Goal: Transaction & Acquisition: Purchase product/service

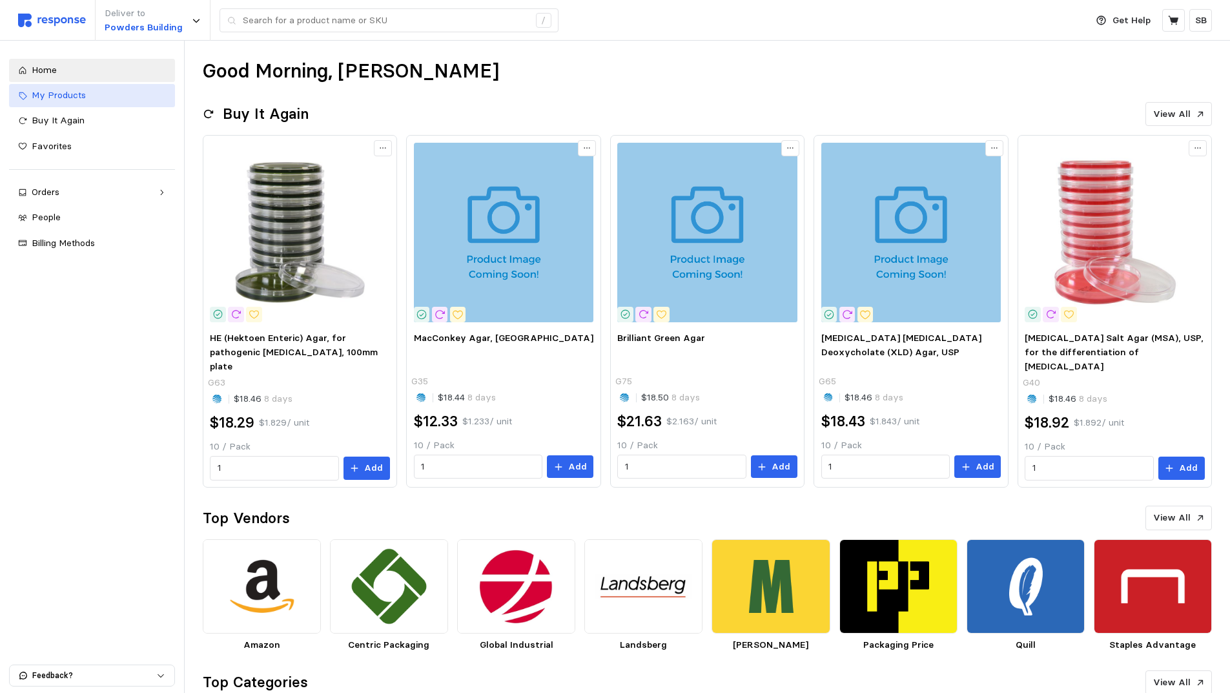
click at [65, 98] on span "My Products" at bounding box center [59, 95] width 54 height 12
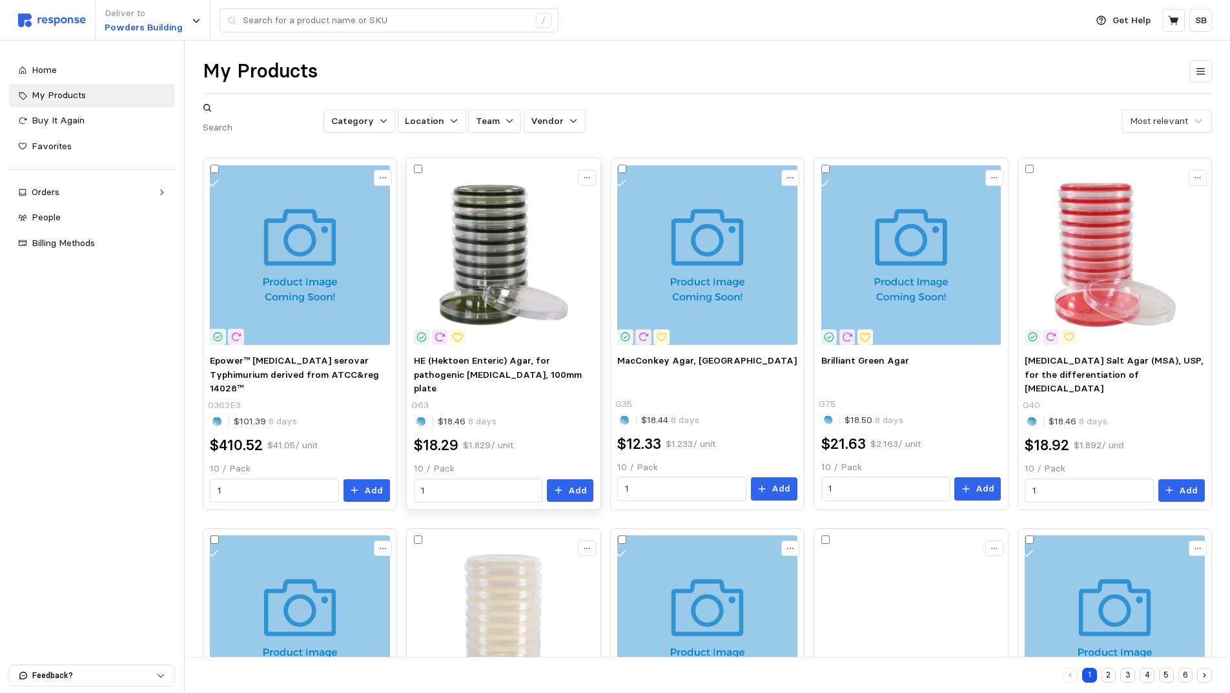
scroll to position [258, 0]
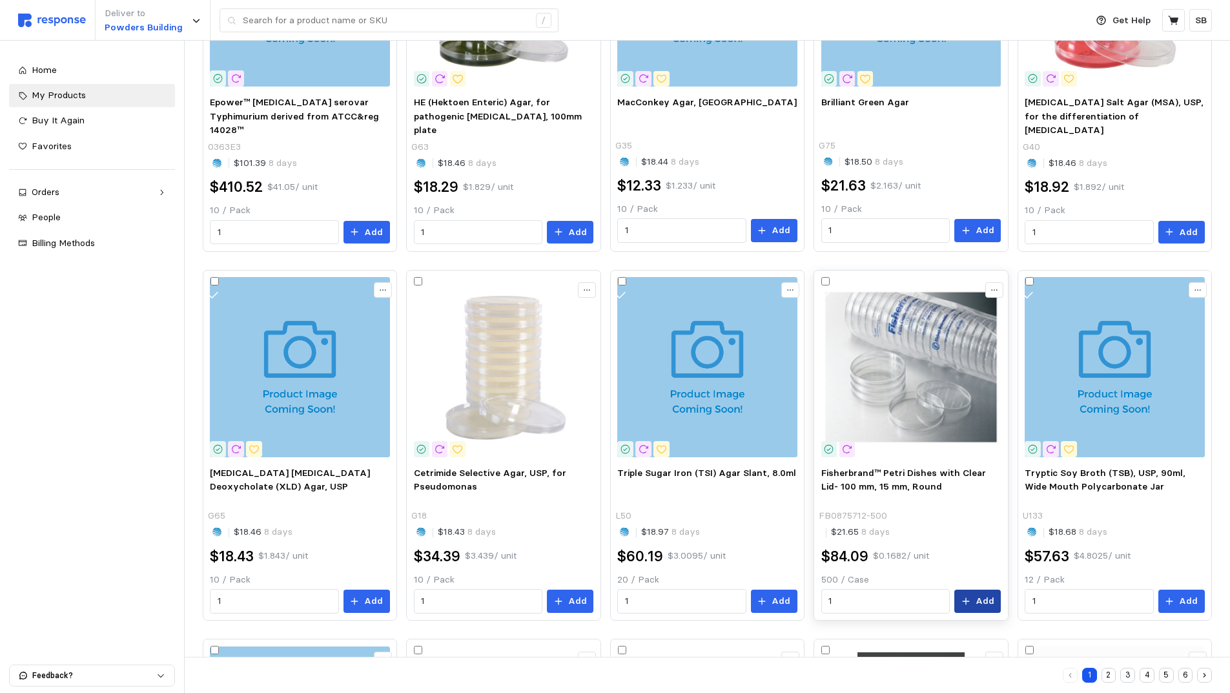
click at [973, 590] on button "Add" at bounding box center [978, 601] width 47 height 23
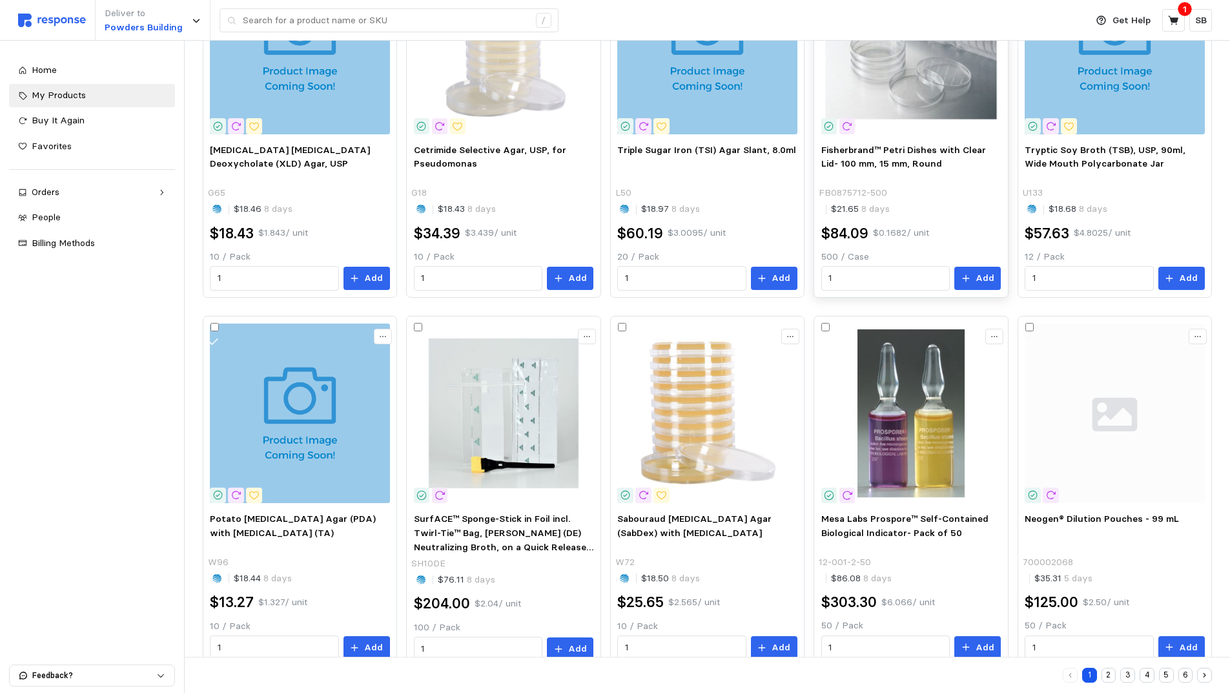
scroll to position [598, 0]
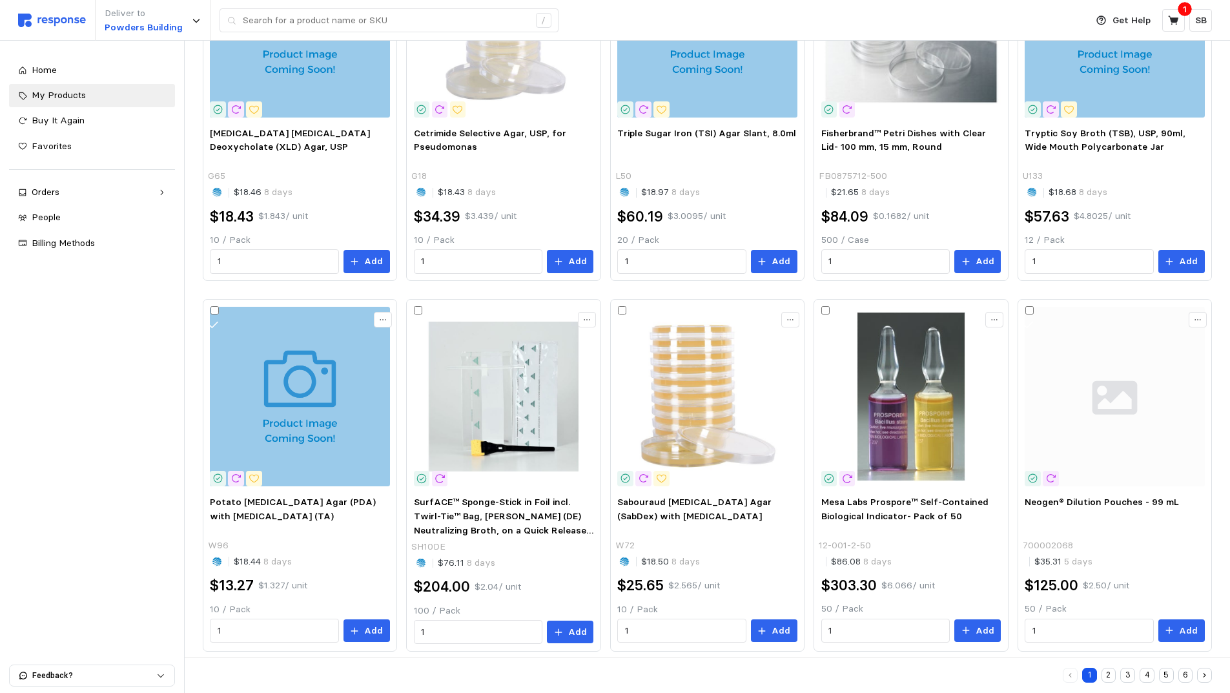
click at [1106, 676] on button "2" at bounding box center [1109, 675] width 15 height 15
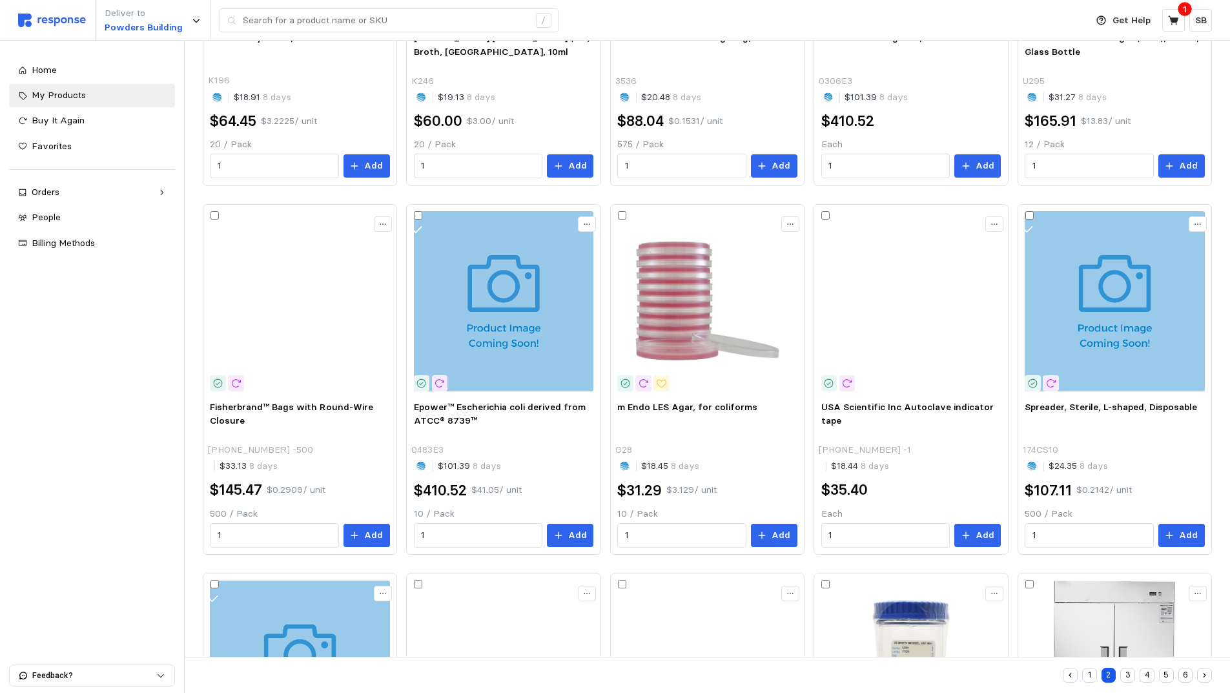
scroll to position [597, 0]
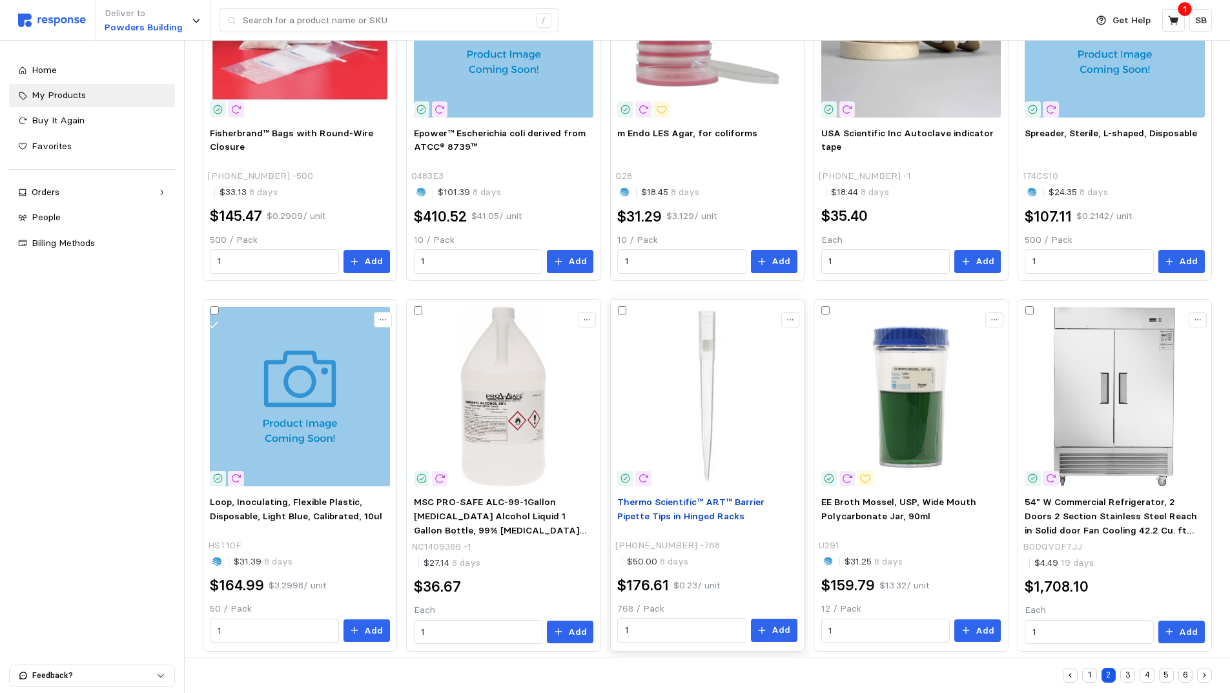
click at [647, 496] on span "Thermo Scientific™ ART™ Barrier Pipette Tips in Hinged Racks" at bounding box center [691, 509] width 147 height 26
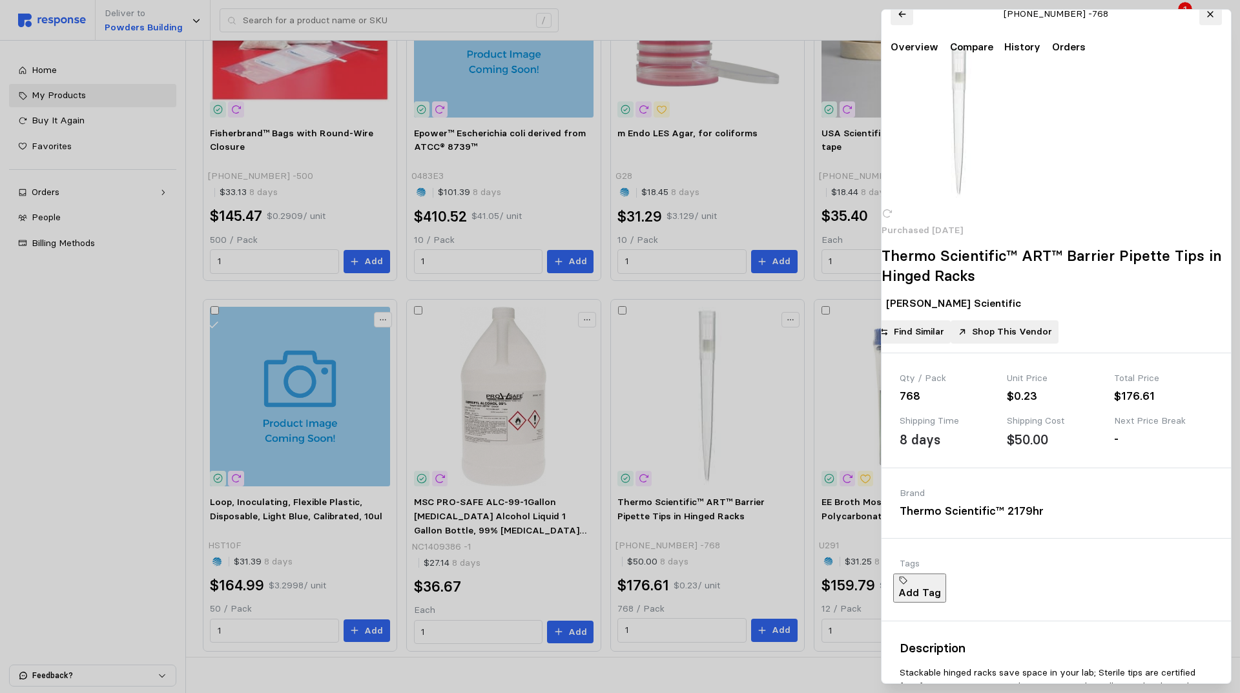
click at [806, 274] on div at bounding box center [620, 346] width 1240 height 693
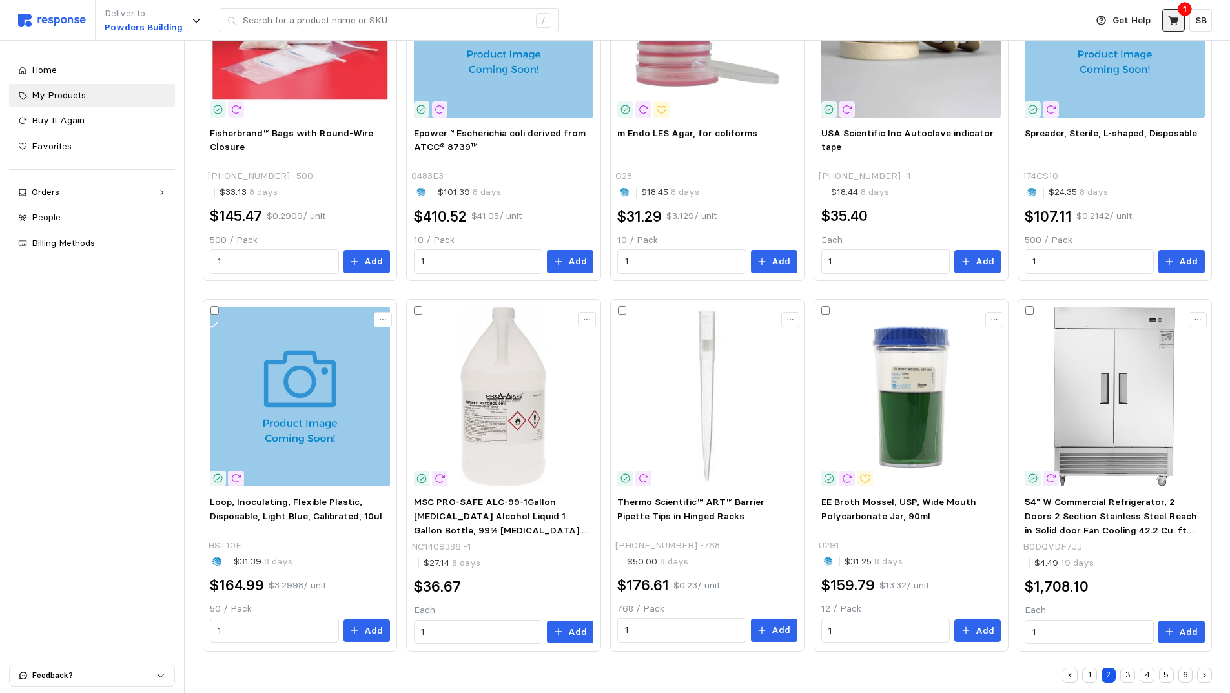
click at [1170, 22] on icon at bounding box center [1174, 21] width 12 height 12
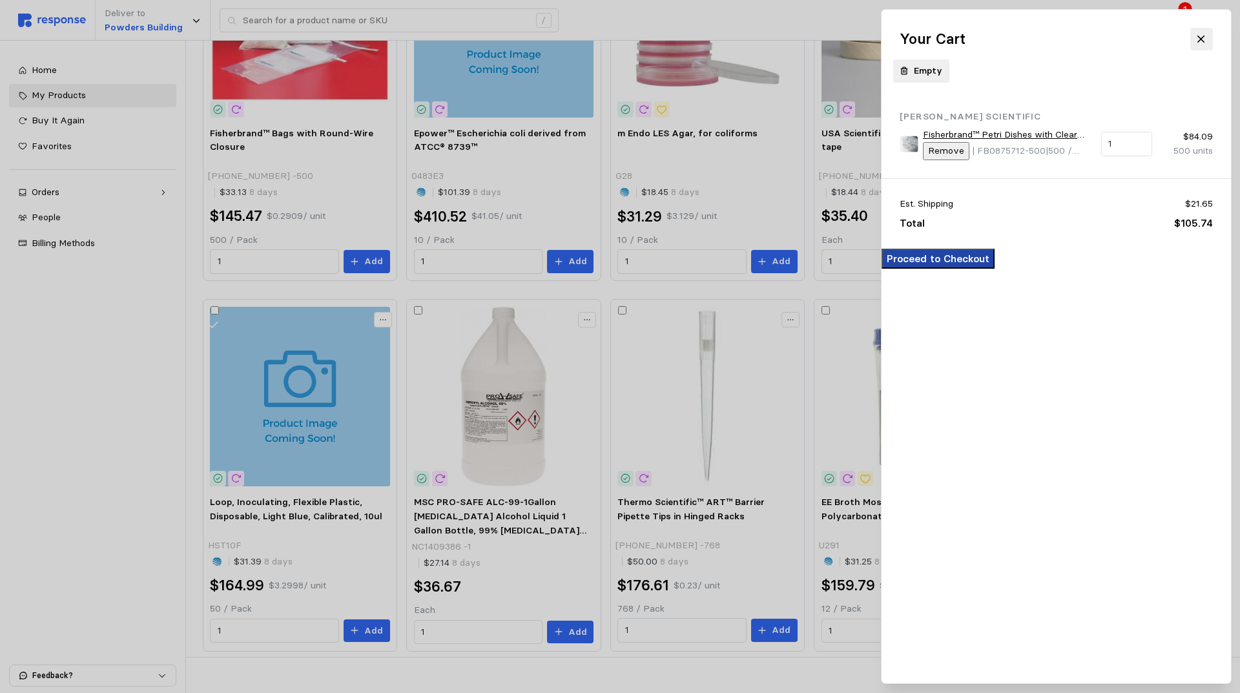
click at [990, 267] on p "Proceed to Checkout" at bounding box center [938, 259] width 103 height 16
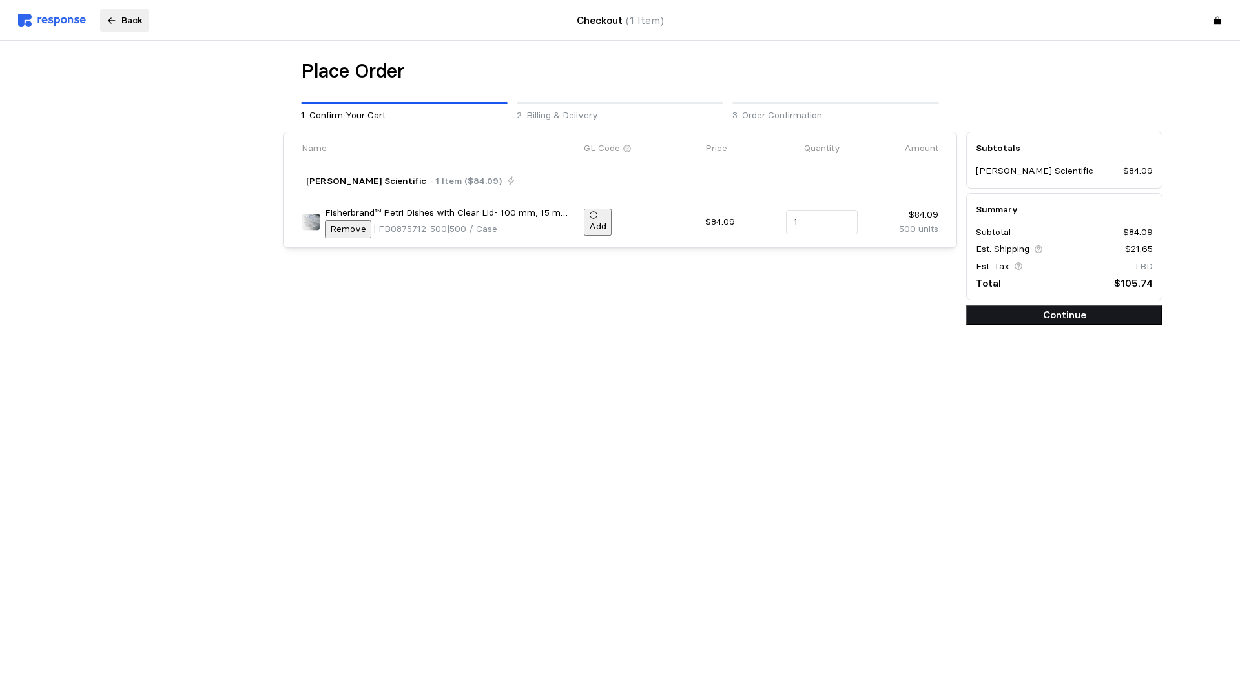
click at [1035, 319] on button "Continue" at bounding box center [1064, 315] width 196 height 20
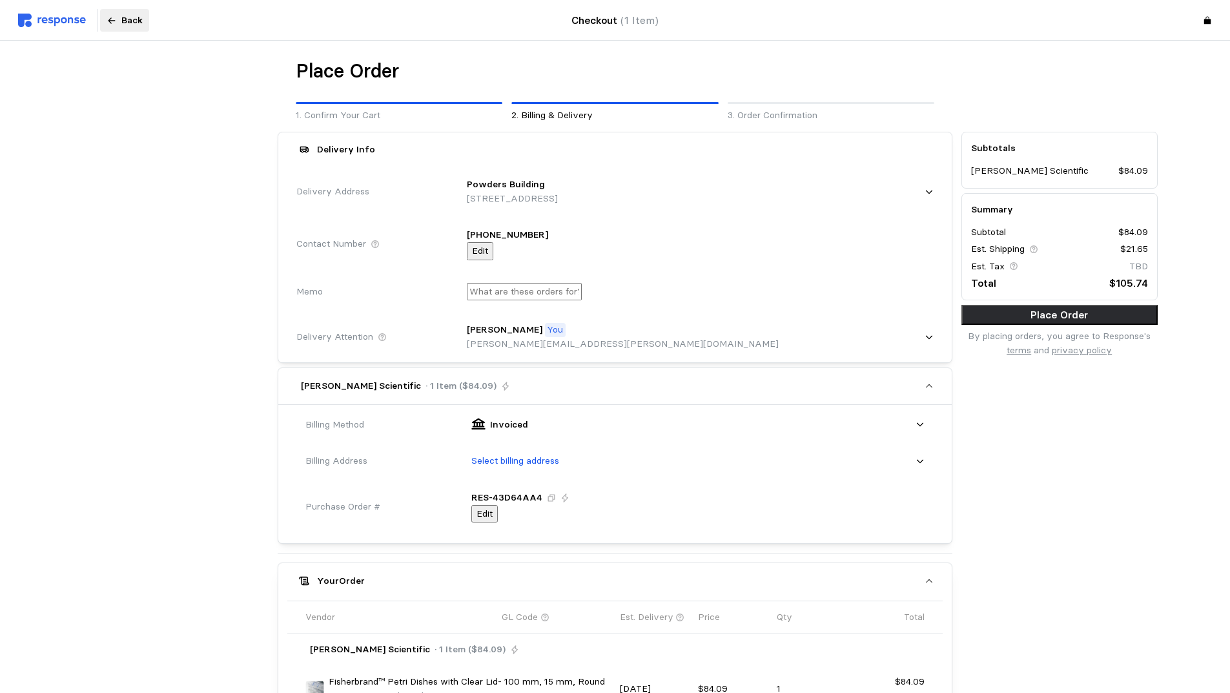
click at [925, 192] on icon at bounding box center [929, 191] width 9 height 9
click at [746, 289] on div "Liquids Building [STREET_ADDRESS]" at bounding box center [696, 295] width 457 height 28
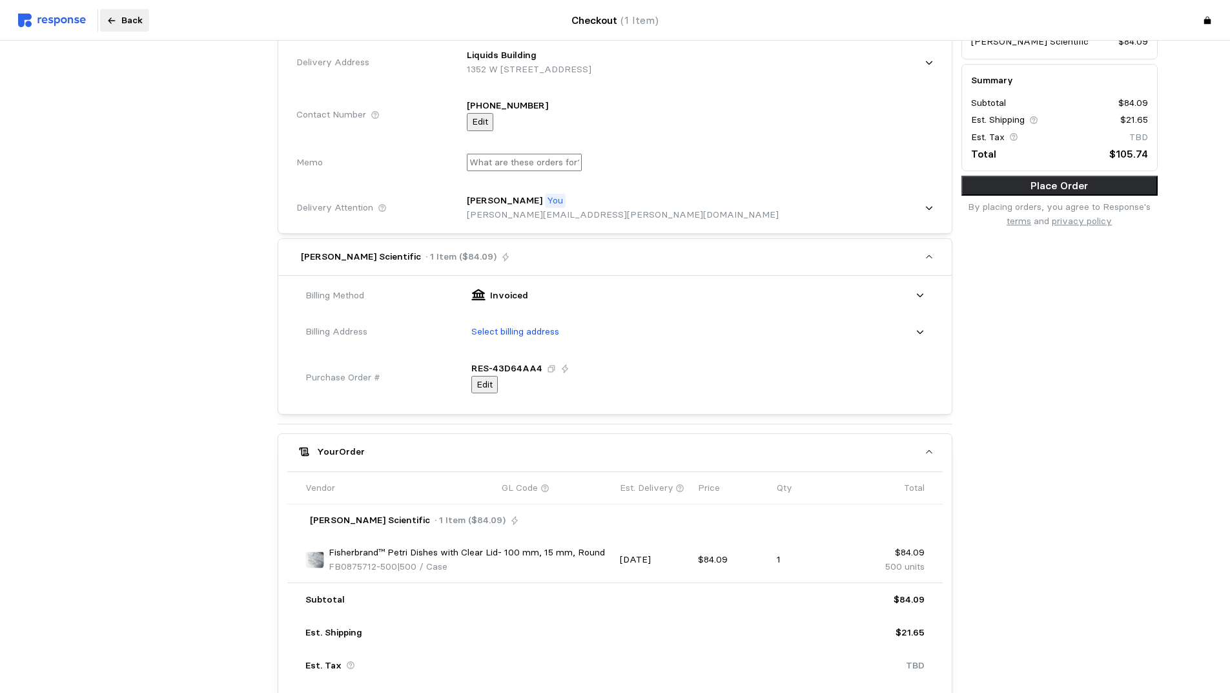
scroll to position [220, 0]
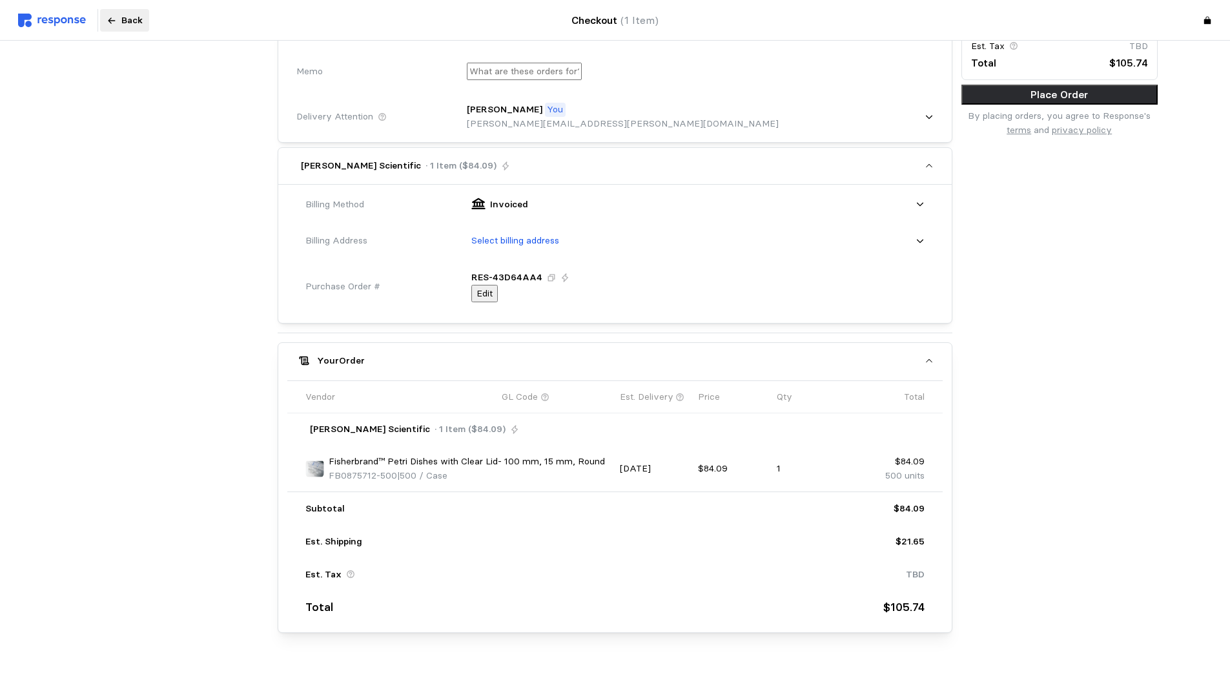
click at [878, 240] on div "Select billing address" at bounding box center [693, 241] width 462 height 32
click at [794, 330] on div "Liquids Building [STREET_ADDRESS]" at bounding box center [696, 338] width 457 height 28
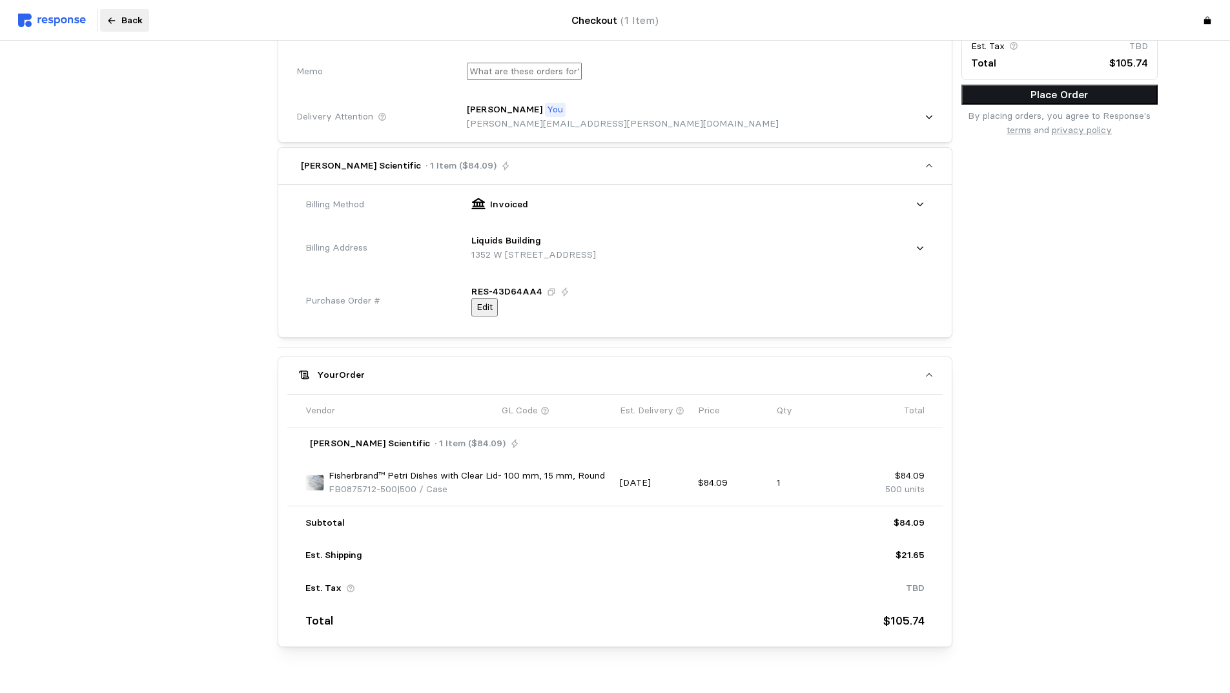
click at [1042, 103] on p "Place Order" at bounding box center [1060, 95] width 186 height 16
